Goal: Information Seeking & Learning: Learn about a topic

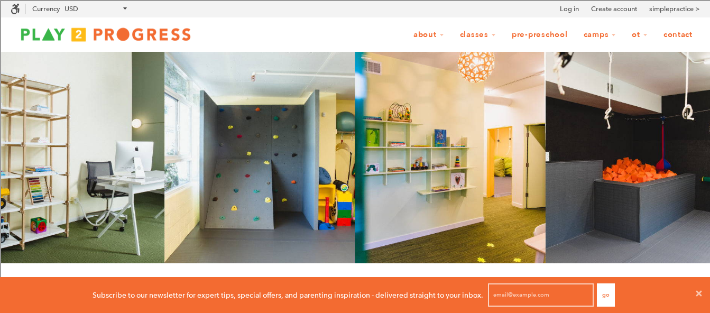
click at [285, 168] on div at bounding box center [355, 158] width 710 height 212
click at [295, 111] on div at bounding box center [355, 158] width 710 height 212
click at [287, 118] on div at bounding box center [355, 158] width 710 height 212
click at [219, 148] on div at bounding box center [355, 158] width 710 height 212
click at [120, 181] on div at bounding box center [355, 158] width 710 height 212
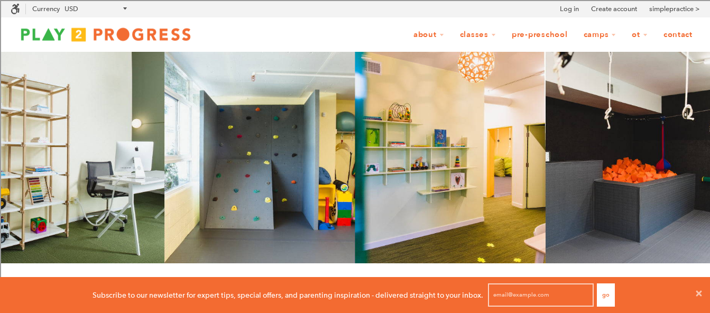
drag, startPoint x: 301, startPoint y: 224, endPoint x: 387, endPoint y: 229, distance: 85.8
click at [306, 222] on div at bounding box center [355, 158] width 710 height 212
drag, startPoint x: 398, startPoint y: 231, endPoint x: 464, endPoint y: 224, distance: 65.9
click at [464, 224] on div at bounding box center [355, 158] width 710 height 212
click at [696, 190] on div at bounding box center [355, 158] width 710 height 212
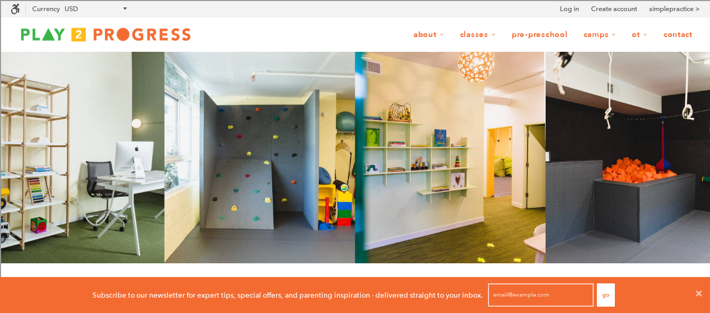
click at [534, 34] on link "Pre-Preschool" at bounding box center [540, 35] width 70 height 20
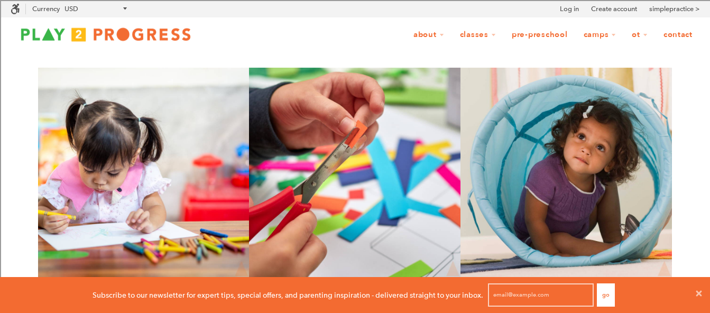
scroll to position [1, 8]
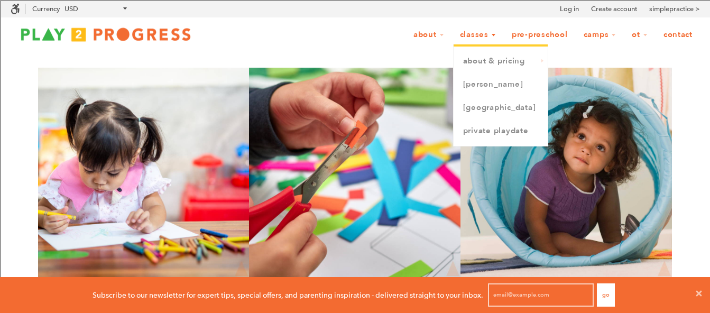
click at [471, 38] on link "Classes" at bounding box center [478, 35] width 50 height 20
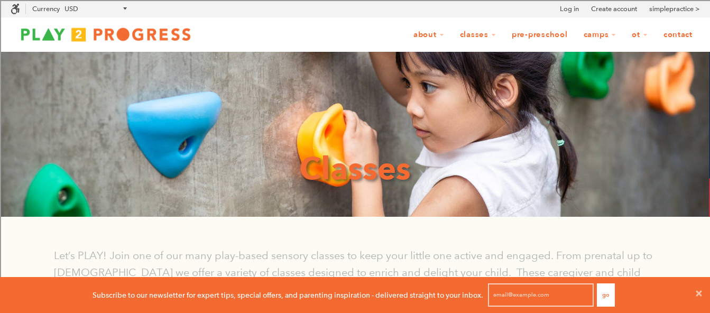
scroll to position [1, 8]
click at [328, 132] on div at bounding box center [355, 134] width 710 height 165
click at [389, 213] on div at bounding box center [355, 134] width 710 height 165
click at [66, 5] on select "AED AFN ALL AMD ANG AUD AWG AZN BAM BBD BDT BGN BIF BND BOB BSD BWP BZD CAD CDF…" at bounding box center [95, 9] width 69 height 11
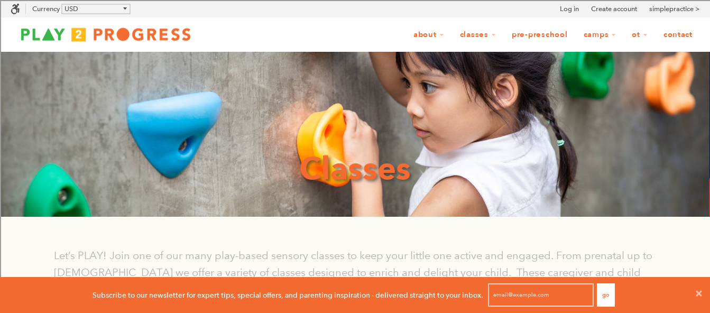
select select "RSD"
click at [61, 4] on select "AED AFN ALL AMD ANG AUD AWG AZN BAM BBD BDT BGN BIF BND BOB BSD BWP BZD CAD CDF…" at bounding box center [95, 9] width 69 height 11
click at [149, 97] on div at bounding box center [355, 134] width 710 height 165
